Goal: Information Seeking & Learning: Learn about a topic

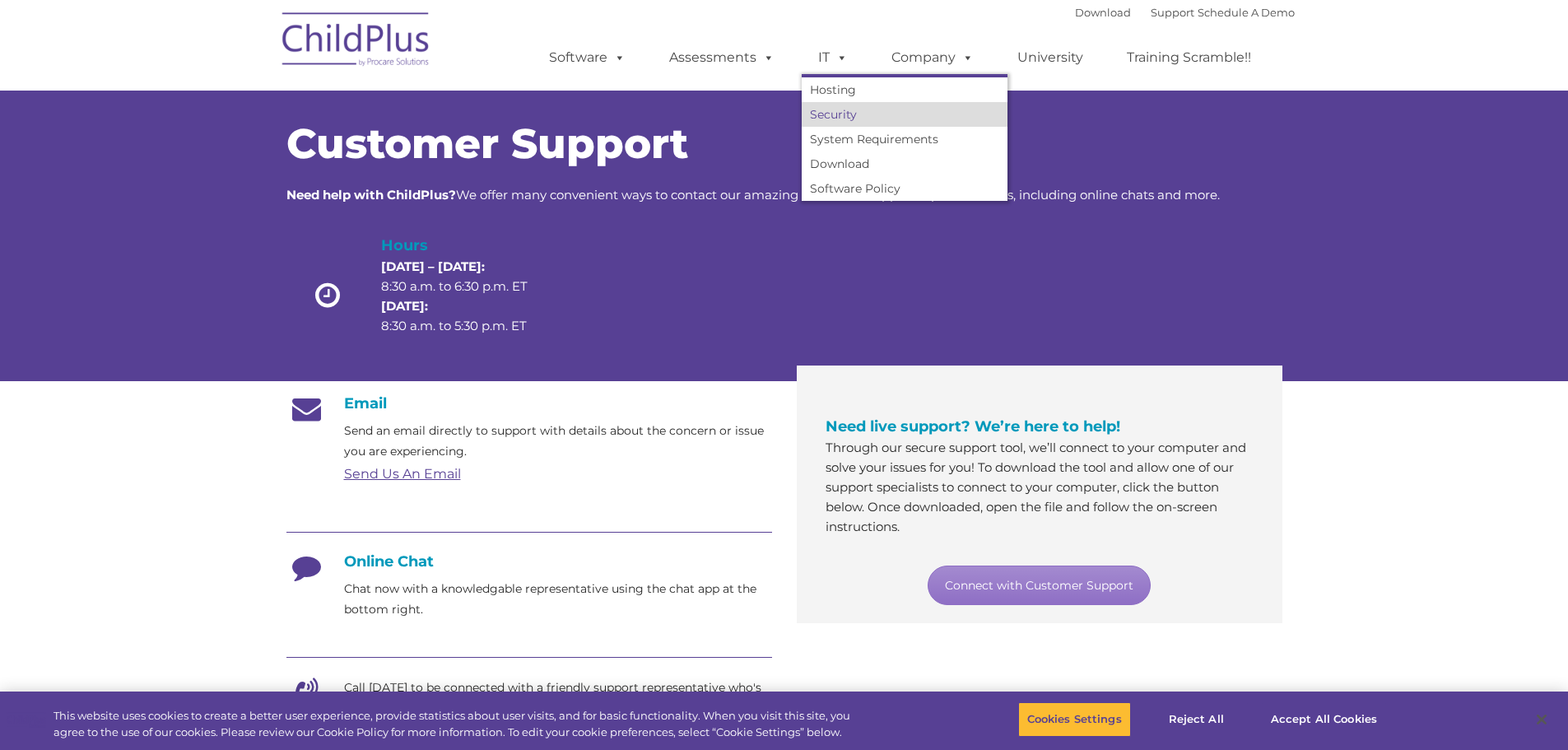
click at [853, 116] on link "Security" at bounding box center [904, 115] width 205 height 25
